Goal: Task Accomplishment & Management: Use online tool/utility

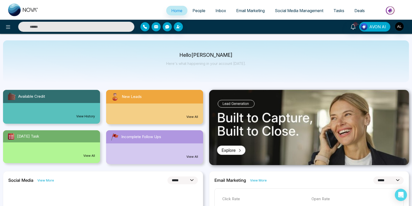
select select "*"
click at [243, 11] on span "Email Marketing" at bounding box center [250, 10] width 29 height 5
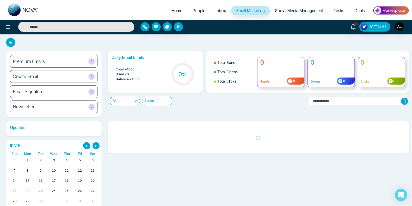
click at [79, 108] on div "Newsletter" at bounding box center [53, 107] width 87 height 13
